Goal: Use online tool/utility: Utilize a website feature to perform a specific function

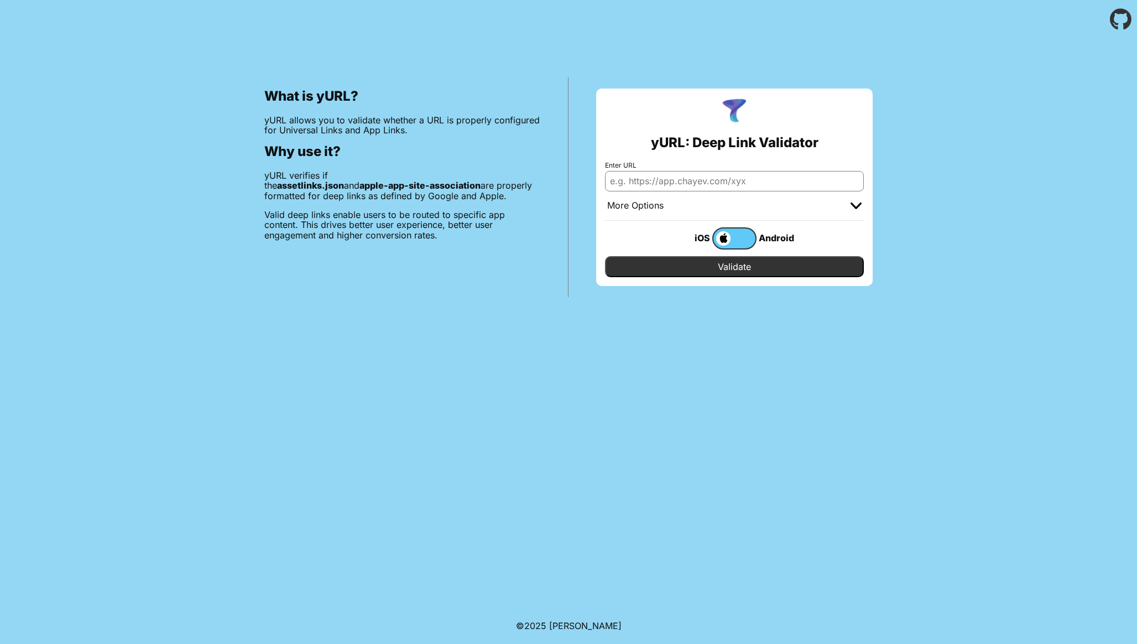
click at [706, 183] on input "Enter URL" at bounding box center [734, 181] width 259 height 20
paste input "https://www.livingspacescarefree.com/"
type input "https://www.livingspacescarefree.com/"
click at [739, 267] on input "Validate" at bounding box center [734, 266] width 259 height 21
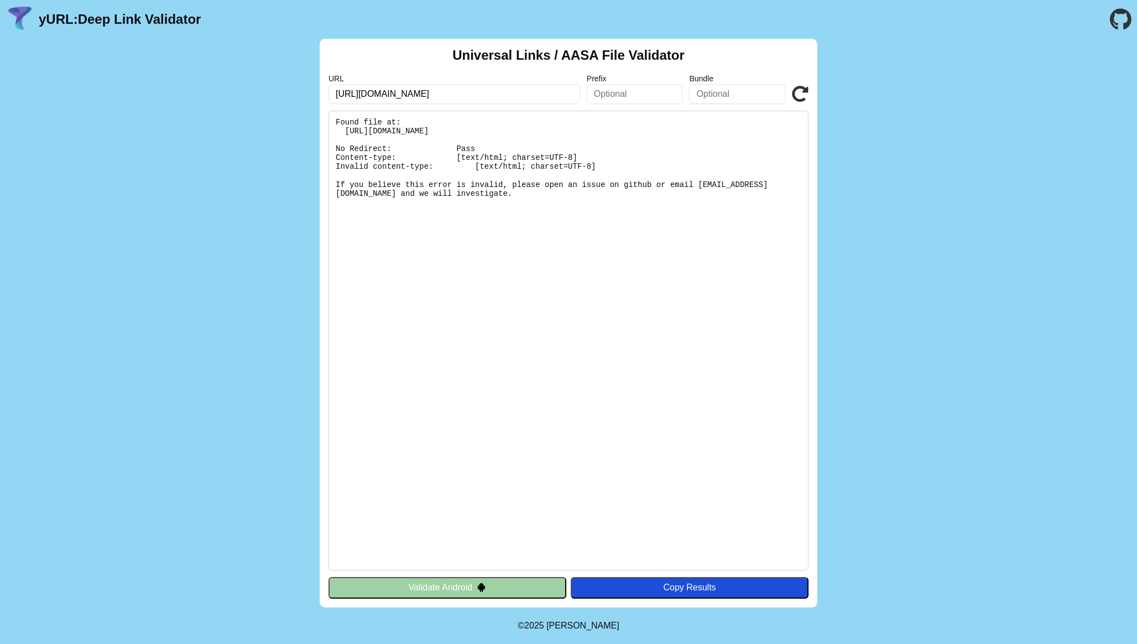
click at [520, 581] on button "Validate Android" at bounding box center [448, 587] width 238 height 21
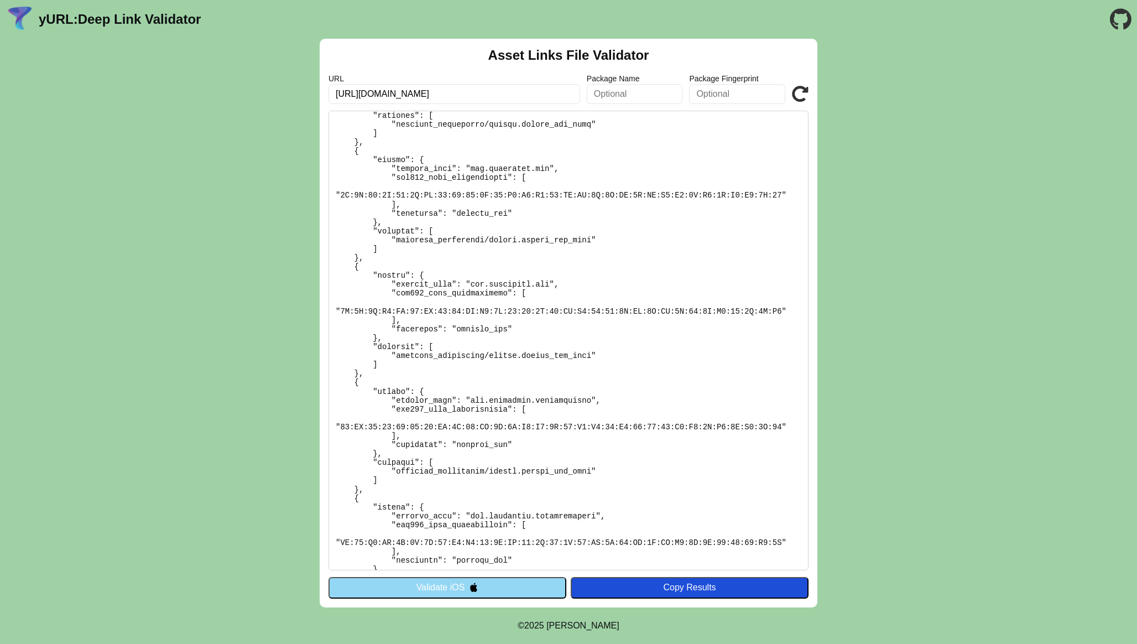
scroll to position [1166, 0]
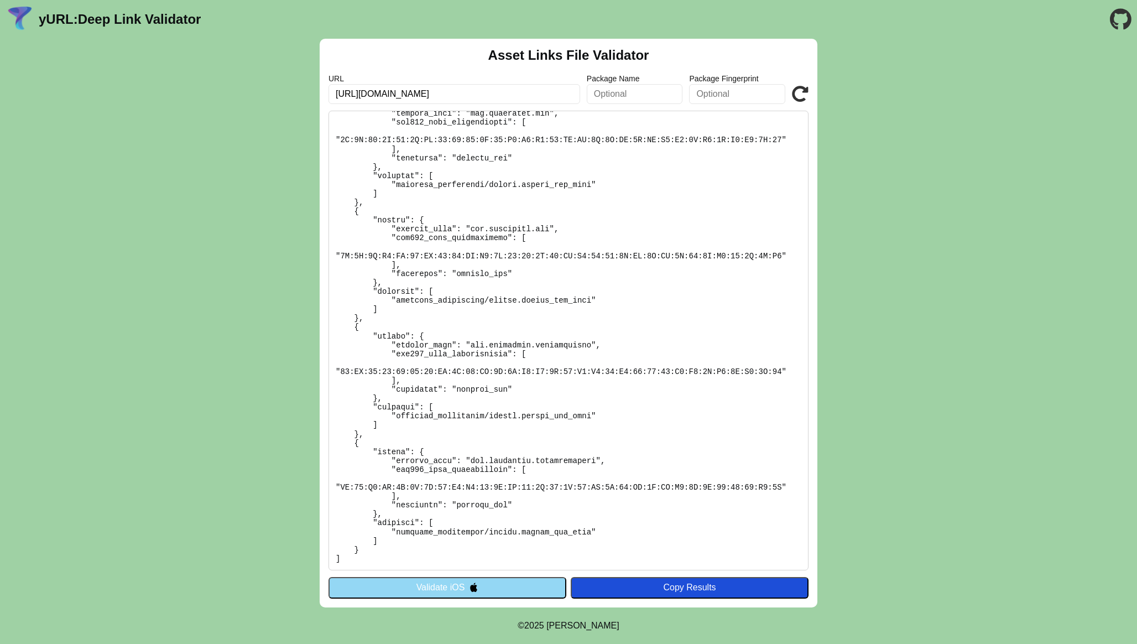
click at [524, 581] on button "Validate iOS" at bounding box center [448, 587] width 238 height 21
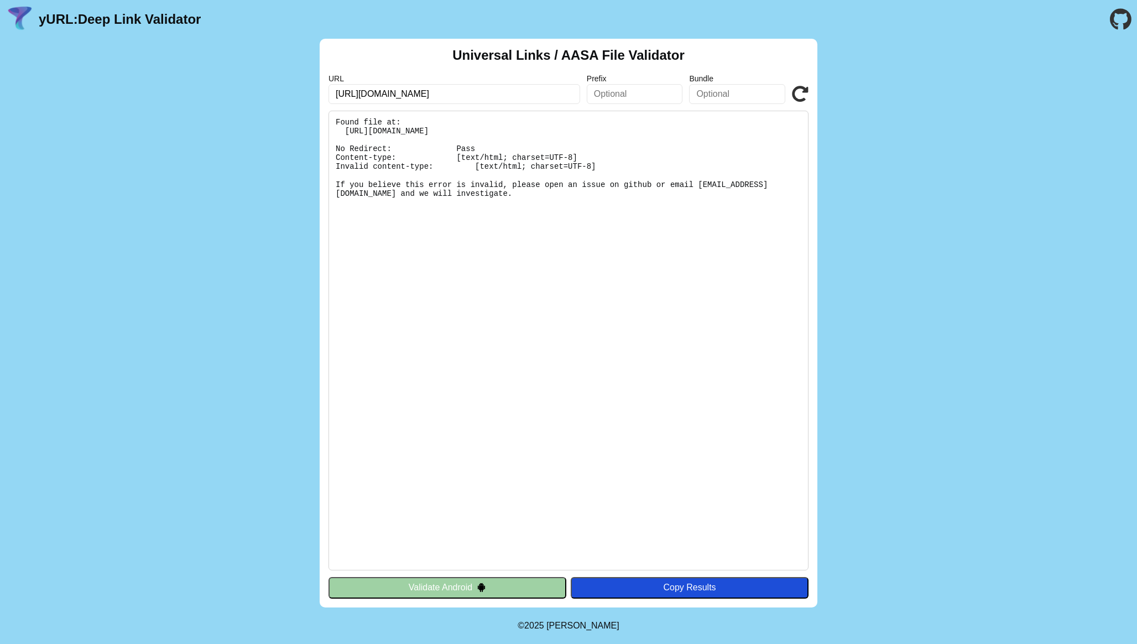
click at [415, 94] on input "[URL][DOMAIN_NAME]" at bounding box center [455, 94] width 252 height 20
type input "https://www.warrantyservice.com/"
click button "Validate" at bounding box center [0, 0] width 0 height 0
click at [485, 587] on img at bounding box center [481, 586] width 9 height 9
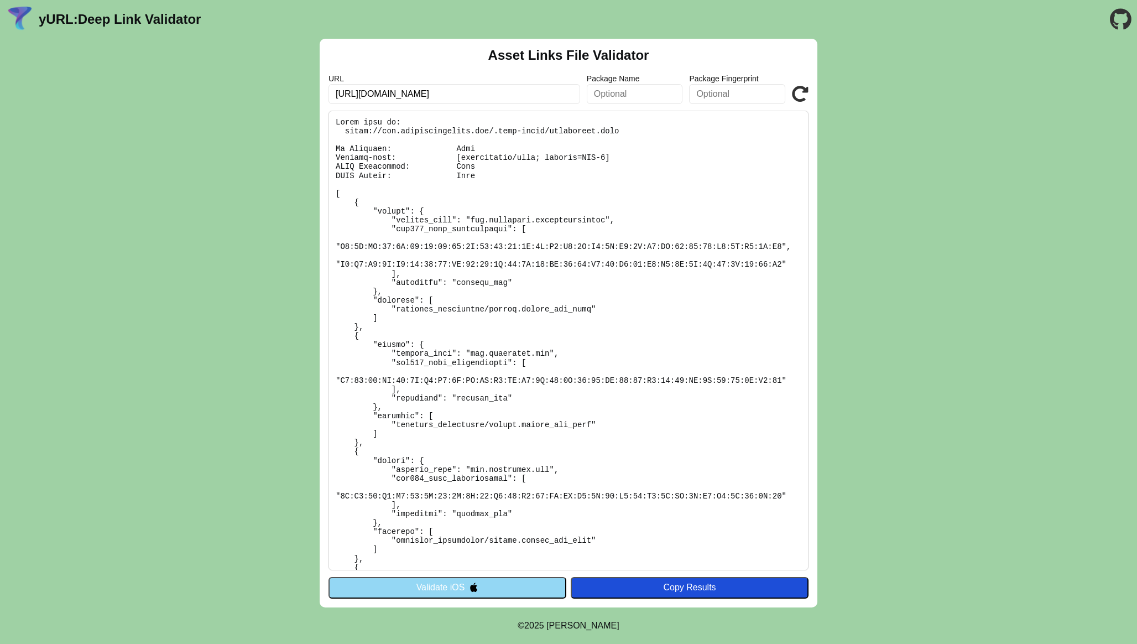
click at [527, 591] on button "Validate iOS" at bounding box center [448, 587] width 238 height 21
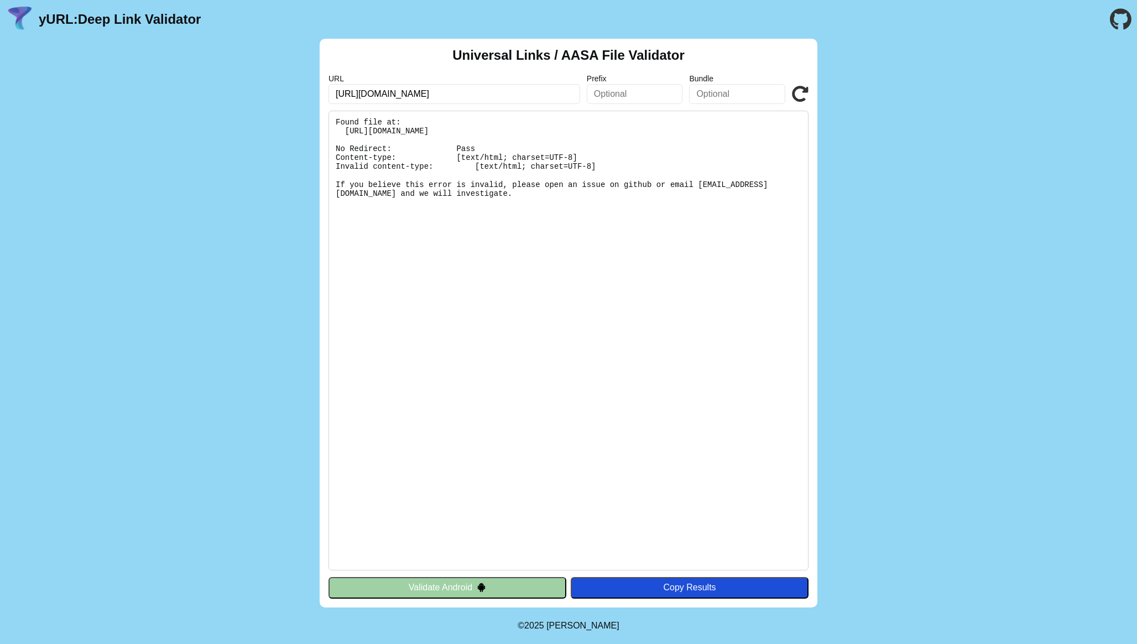
click at [384, 95] on input "[URL][DOMAIN_NAME]" at bounding box center [455, 94] width 252 height 20
type input "https://warrantyservice.com/"
click at [465, 579] on button "Validate Android" at bounding box center [448, 587] width 238 height 21
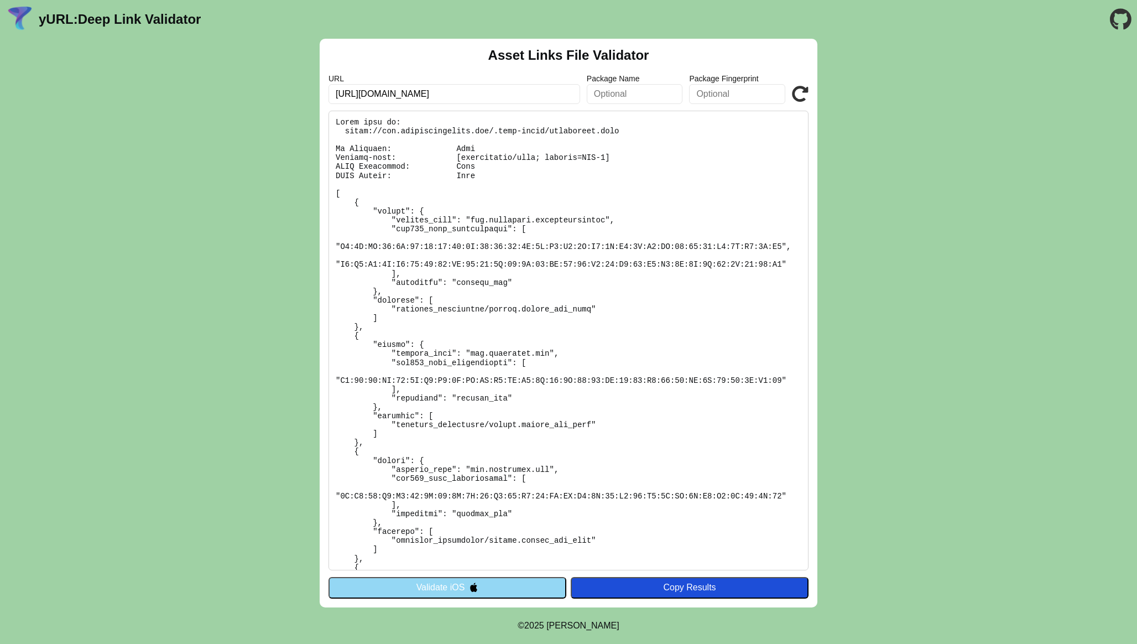
click at [465, 579] on button "Validate iOS" at bounding box center [448, 587] width 238 height 21
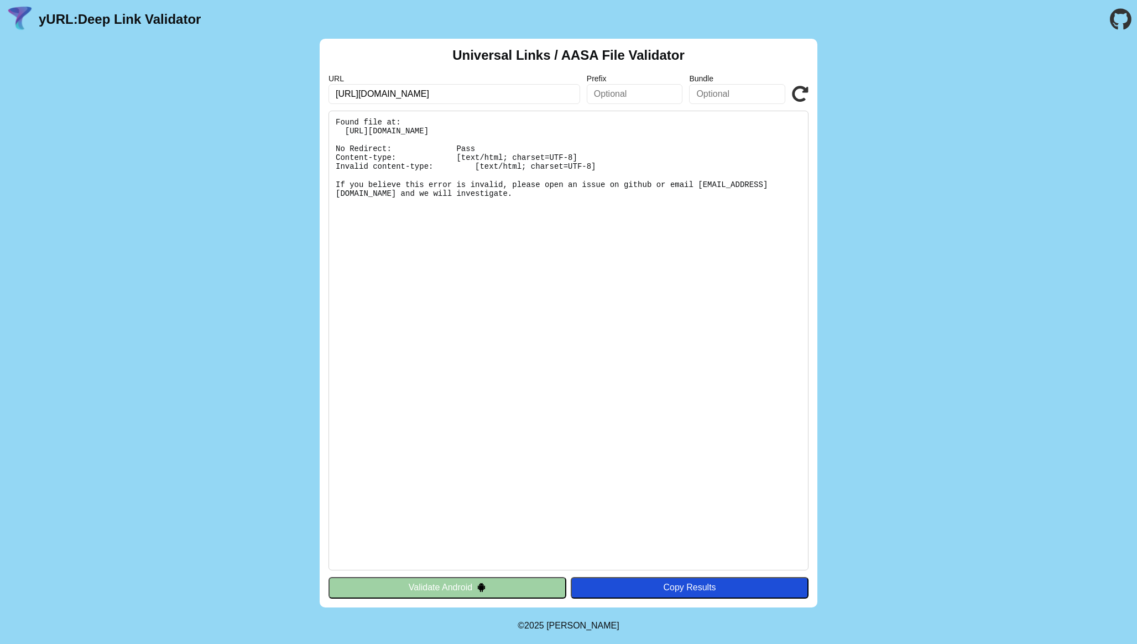
click at [383, 93] on input "[URL][DOMAIN_NAME]" at bounding box center [455, 94] width 252 height 20
type input "[URL][DOMAIN_NAME]"
click at [801, 88] on icon at bounding box center [800, 94] width 17 height 17
drag, startPoint x: 532, startPoint y: 130, endPoint x: 653, endPoint y: 130, distance: 120.6
click at [653, 130] on pre "Found file at: [URL][DOMAIN_NAME] No Redirect: Pass Content-type: [text/html; c…" at bounding box center [569, 341] width 480 height 460
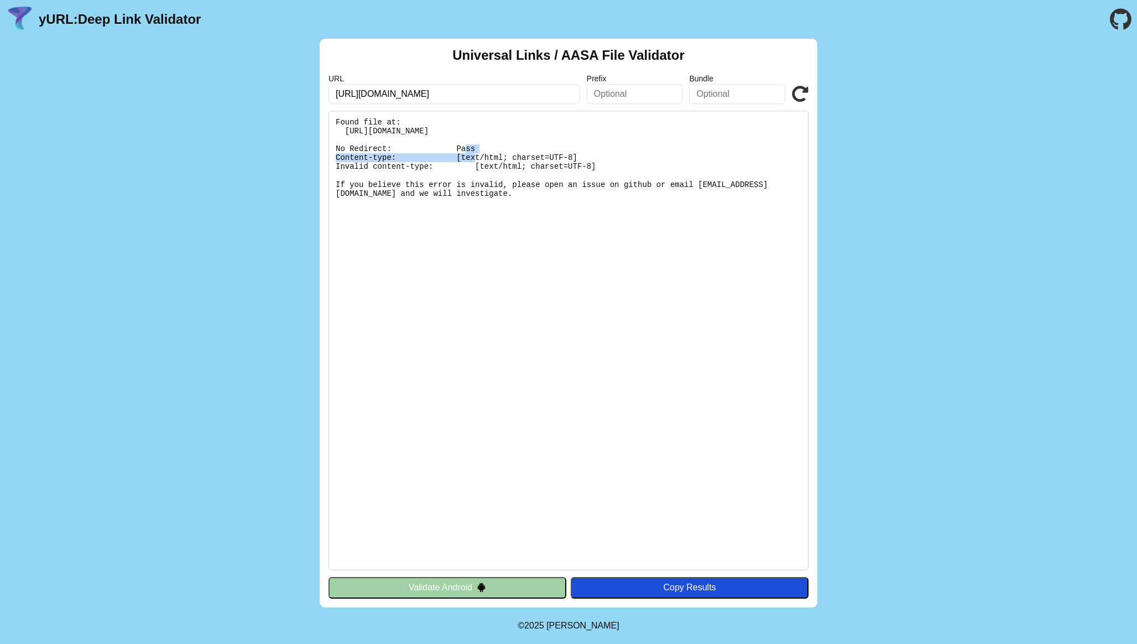
copy pre "apple-app-site-association"
